Goal: Task Accomplishment & Management: Use online tool/utility

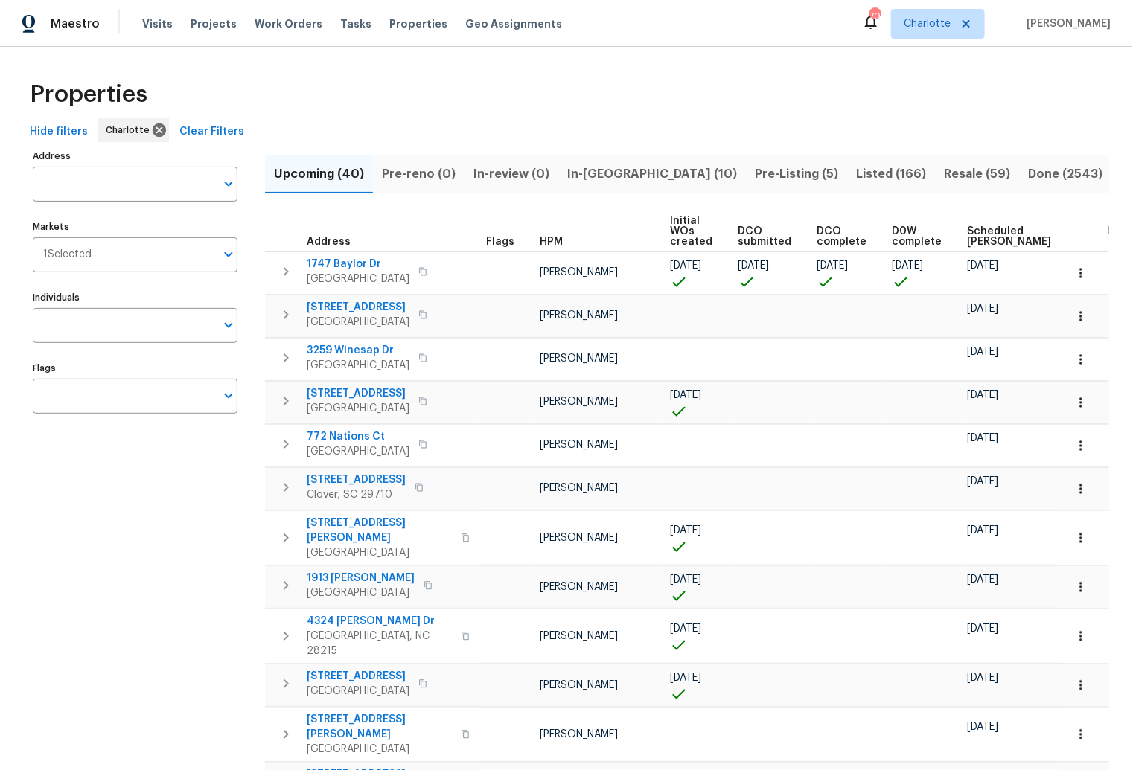
click at [354, 9] on div "Visits Projects Work Orders Tasks Properties Geo Assignments" at bounding box center [361, 24] width 438 height 30
click at [340, 19] on span "Tasks" at bounding box center [355, 24] width 31 height 10
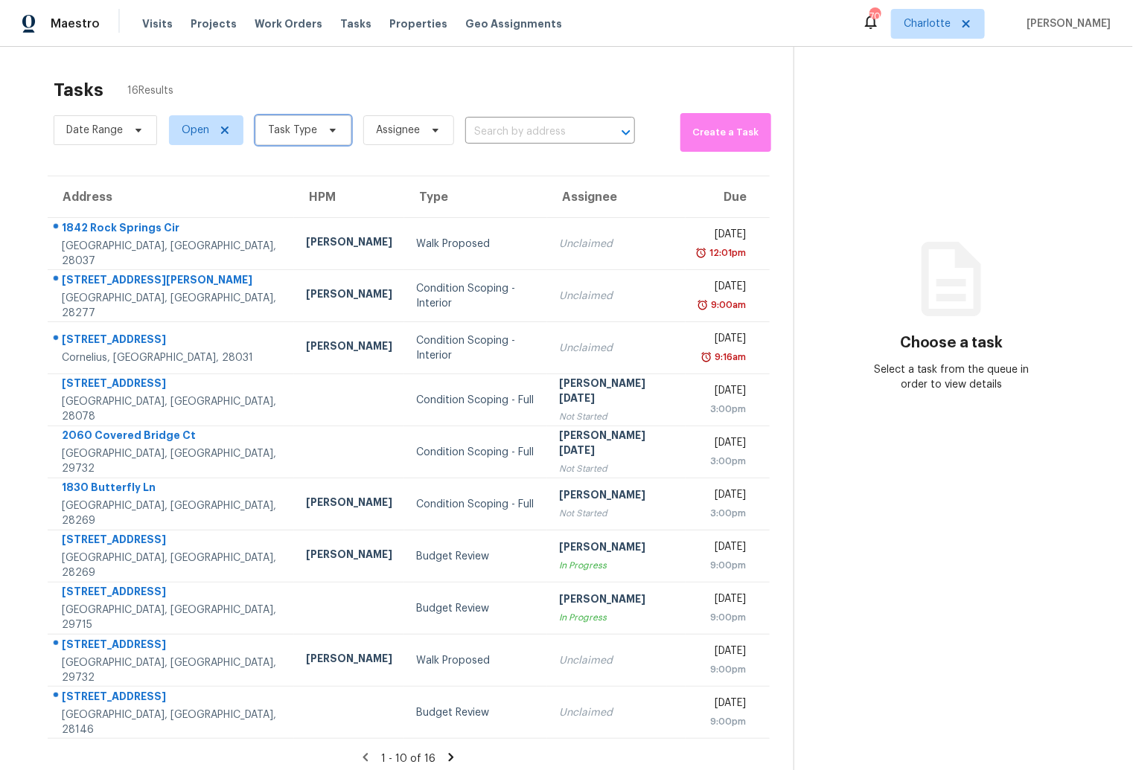
click at [296, 140] on span "Task Type" at bounding box center [303, 130] width 96 height 30
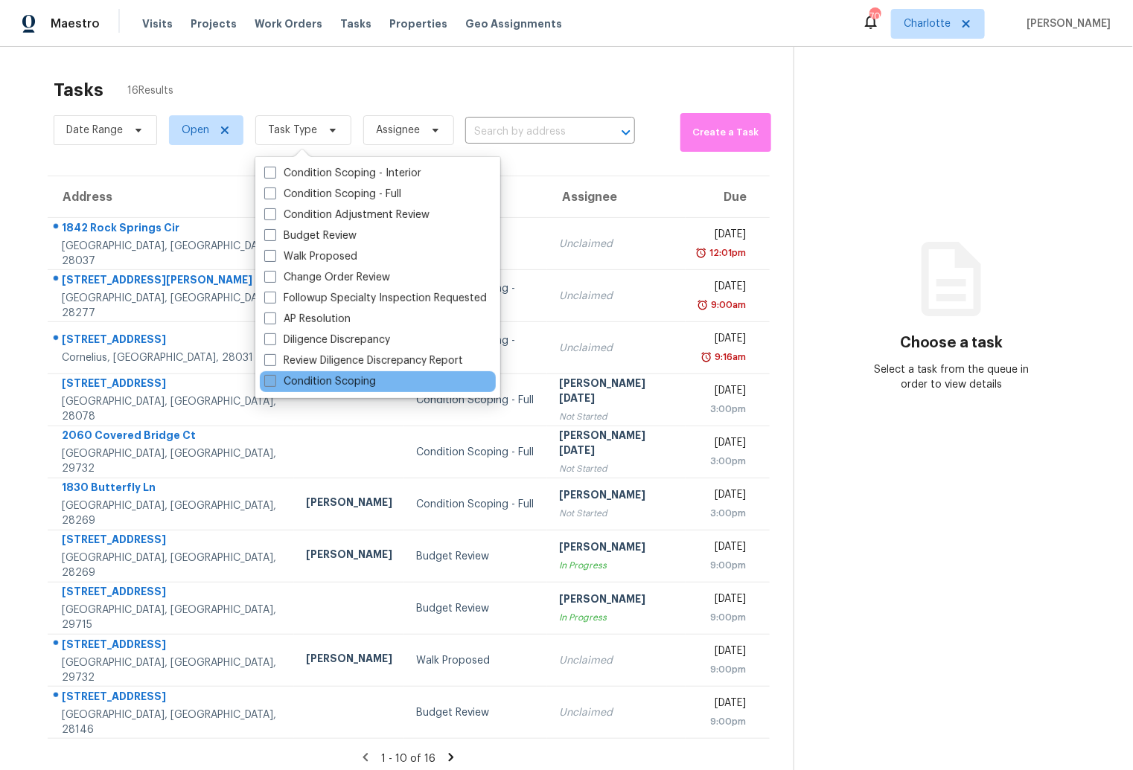
click at [297, 378] on label "Condition Scoping" at bounding box center [320, 381] width 112 height 15
click at [274, 378] on input "Condition Scoping" at bounding box center [269, 379] width 10 height 10
checkbox input "true"
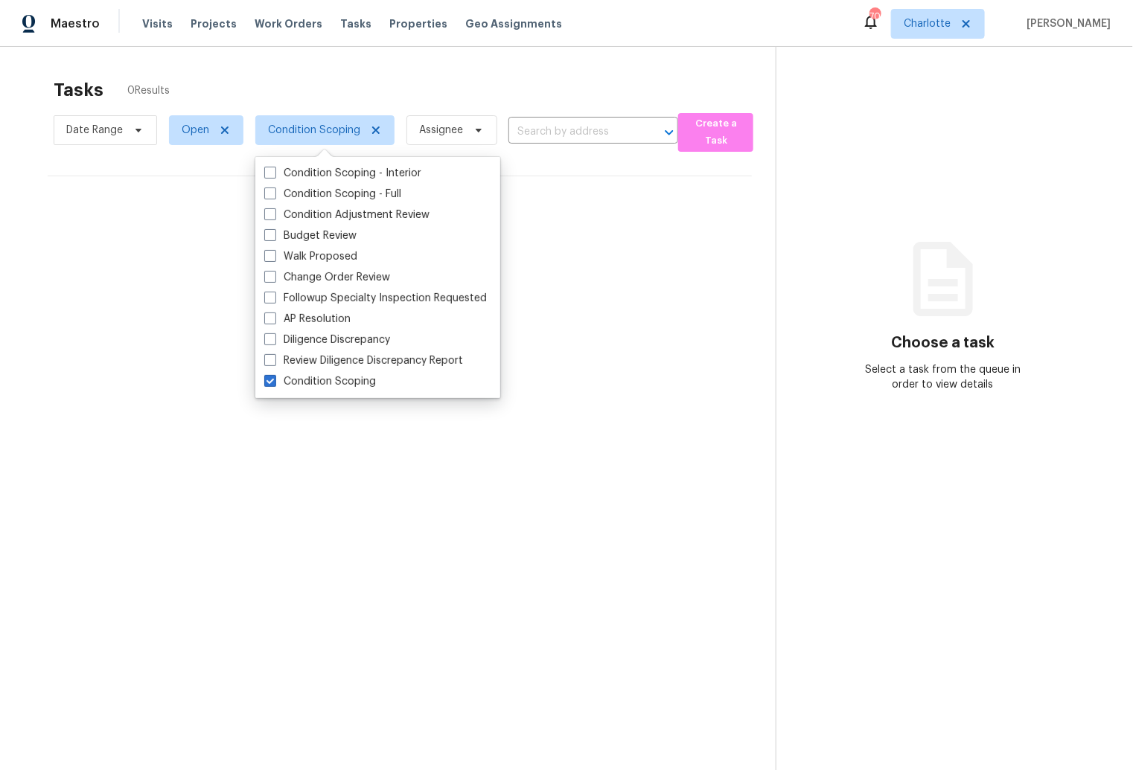
click at [269, 89] on div "Tasks 0 Results" at bounding box center [415, 90] width 722 height 39
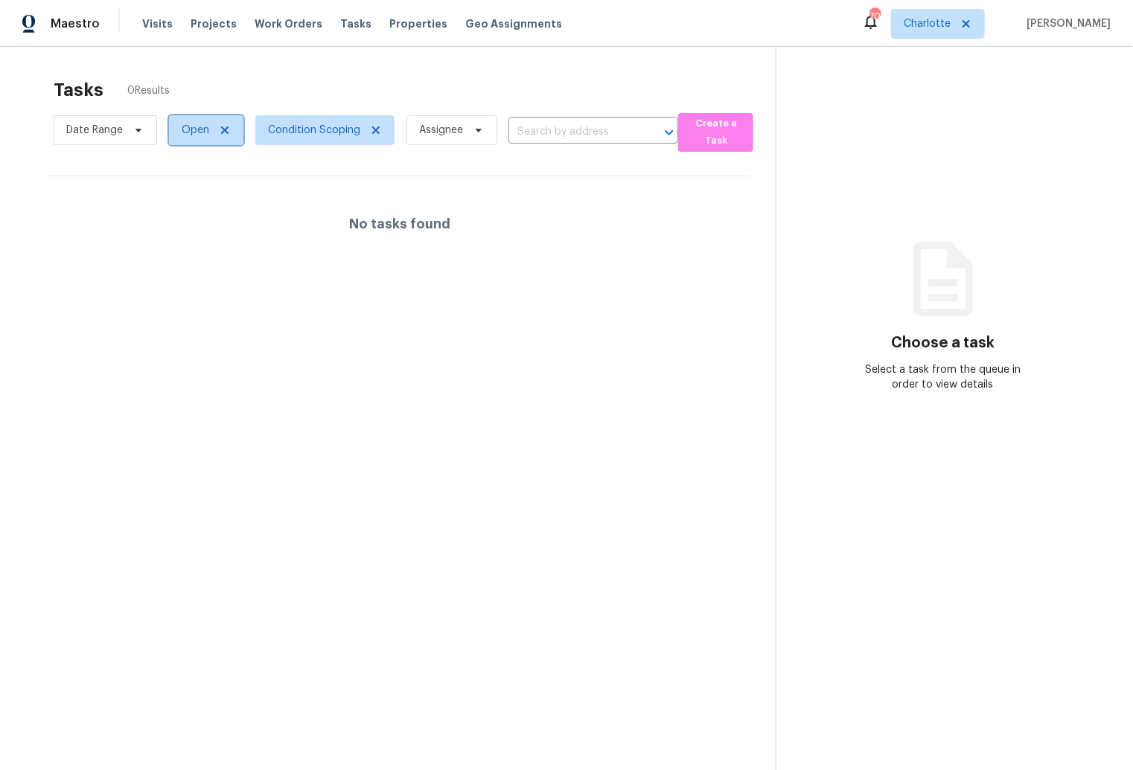
click at [200, 135] on span "Open" at bounding box center [196, 130] width 28 height 15
click at [192, 217] on label "Blocked" at bounding box center [207, 215] width 59 height 15
click at [188, 217] on input "Blocked" at bounding box center [183, 213] width 10 height 10
checkbox input "true"
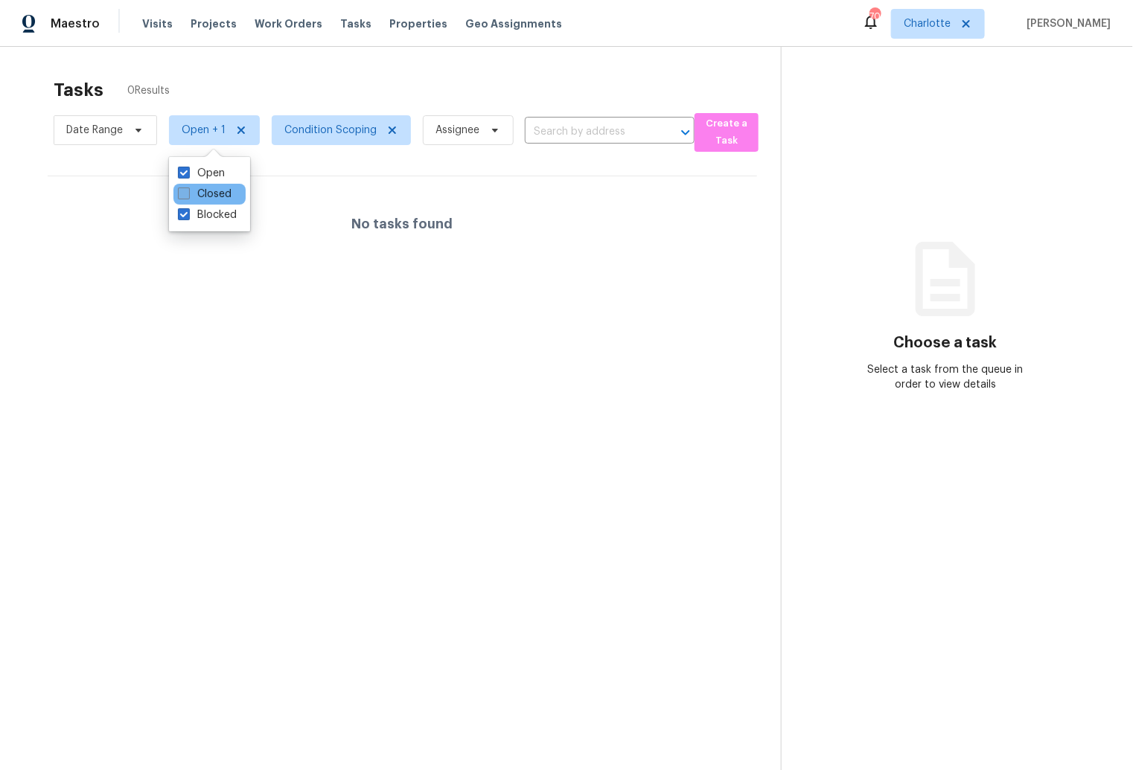
click at [188, 193] on span at bounding box center [184, 194] width 12 height 12
click at [188, 193] on input "Closed" at bounding box center [183, 192] width 10 height 10
checkbox input "true"
click at [293, 169] on section "Tasks 0 Results Date Range Open + 2 Condition Scoping Assignee ​ Create a Task …" at bounding box center [402, 444] width 757 height 746
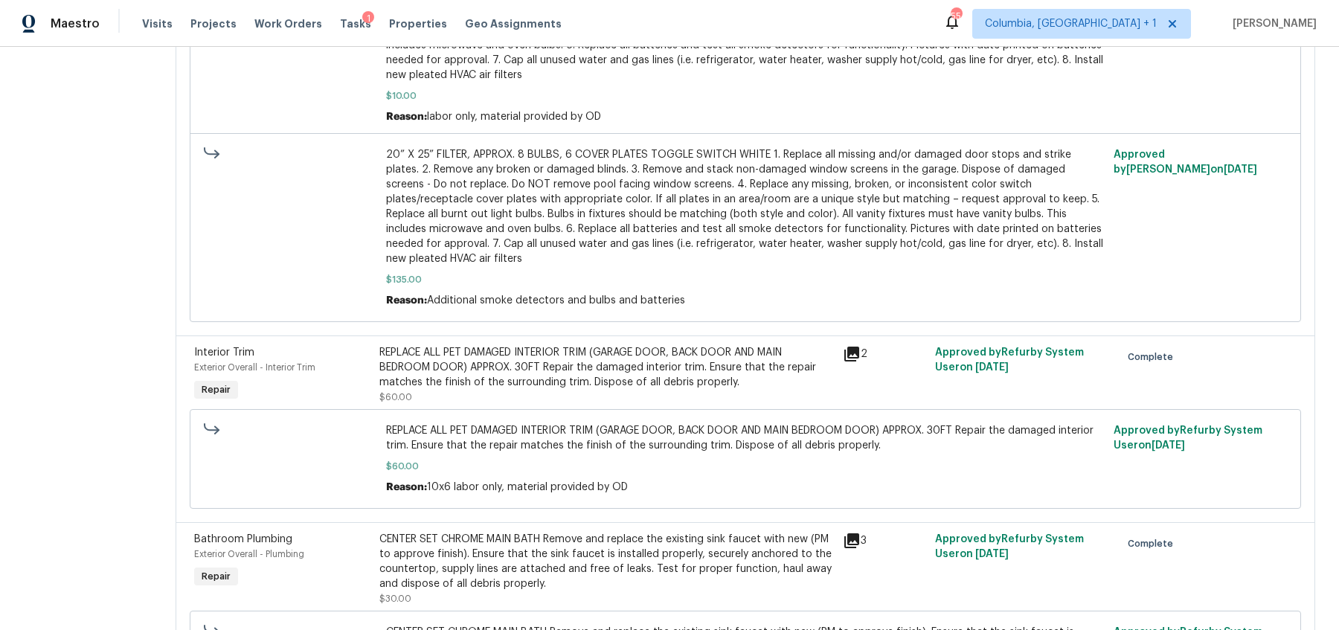
scroll to position [4195, 0]
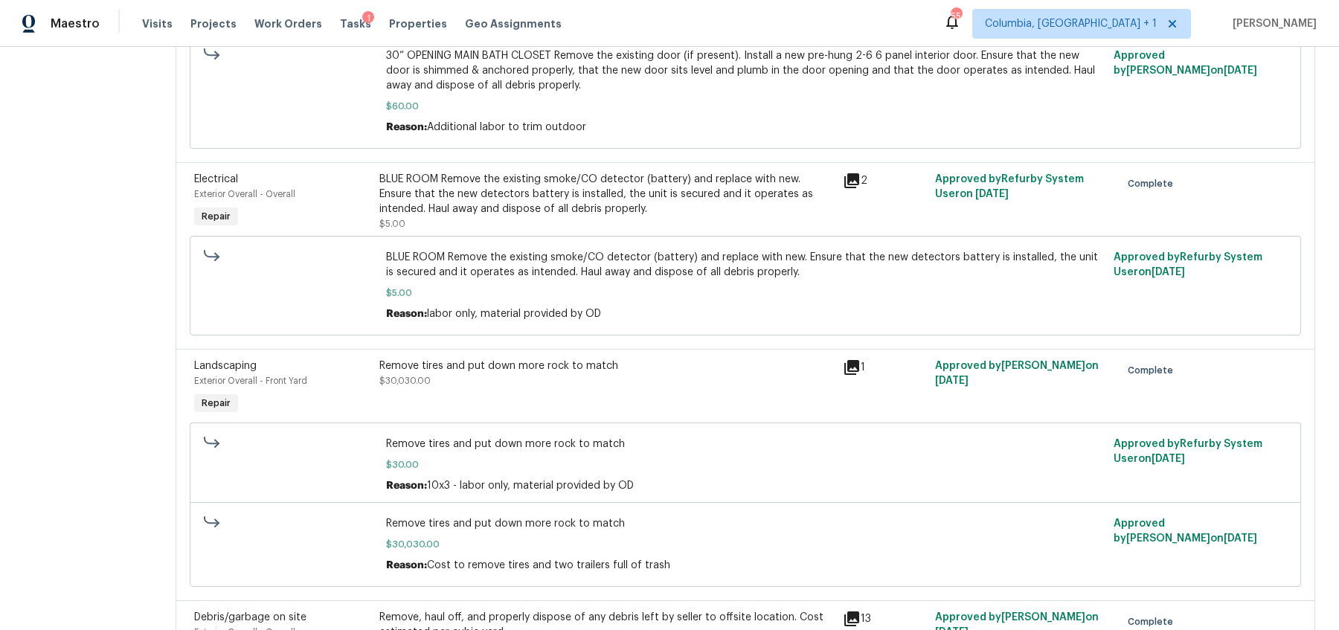
click at [563, 349] on div "Landscaping Exterior Overall - Front Yard Repair Remove tires and put down more…" at bounding box center [746, 475] width 1140 height 252
click at [568, 359] on div "Remove tires and put down more rock to match" at bounding box center [606, 366] width 455 height 15
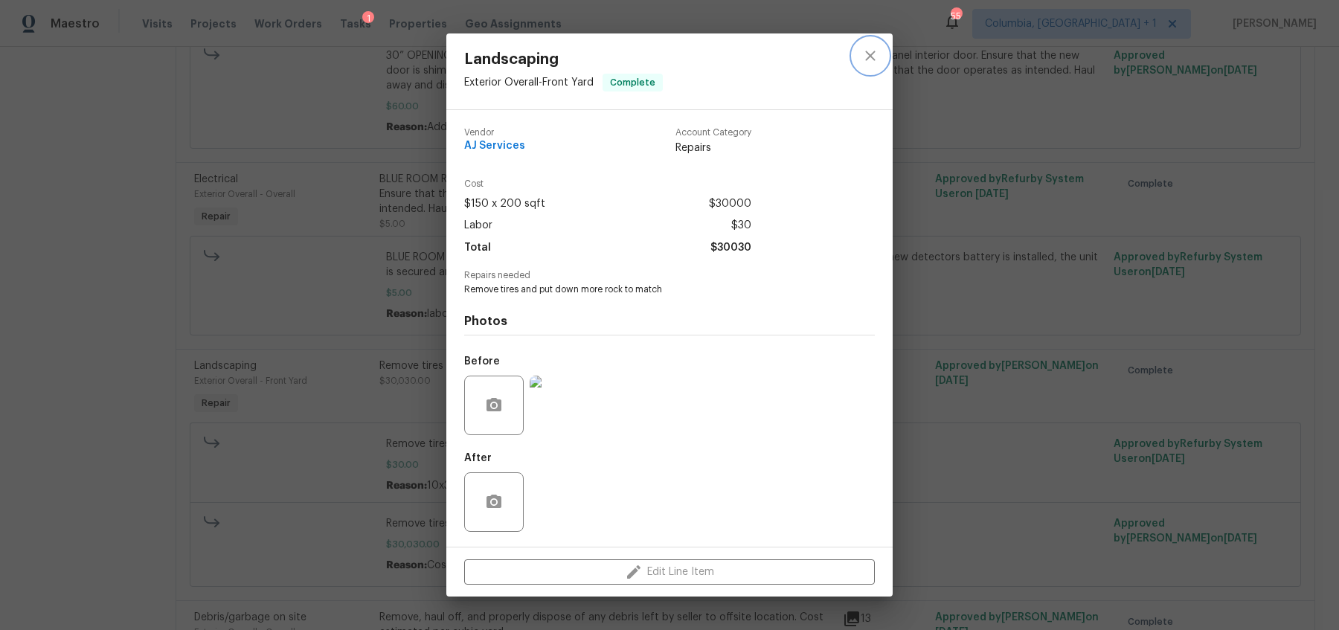
click at [873, 60] on icon "close" at bounding box center [871, 56] width 18 height 18
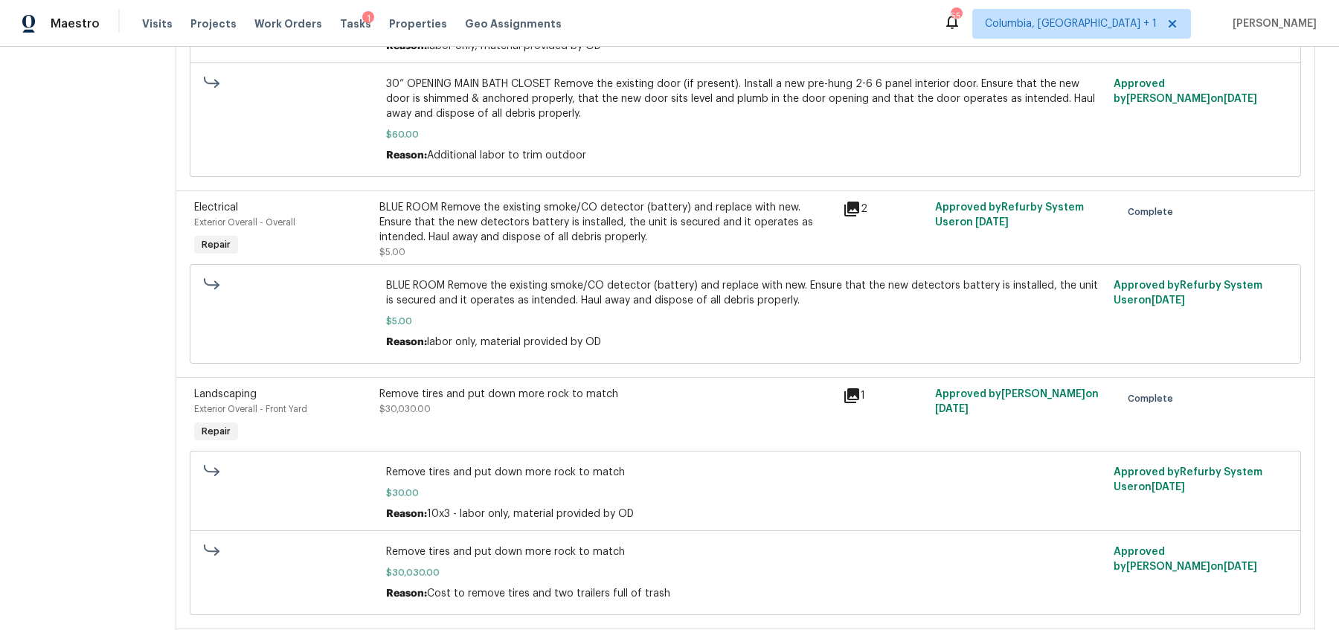
scroll to position [4166, 0]
click at [691, 487] on span "$30.00" at bounding box center [746, 494] width 720 height 15
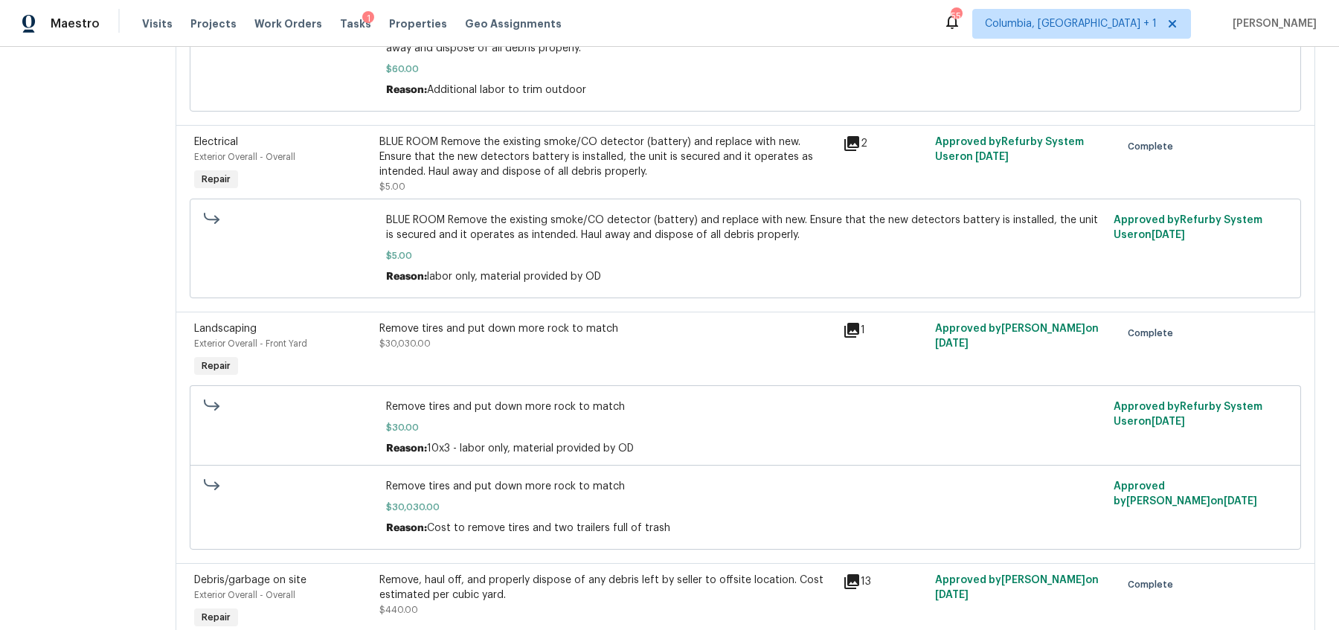
scroll to position [4209, 0]
